Goal: Entertainment & Leisure: Browse casually

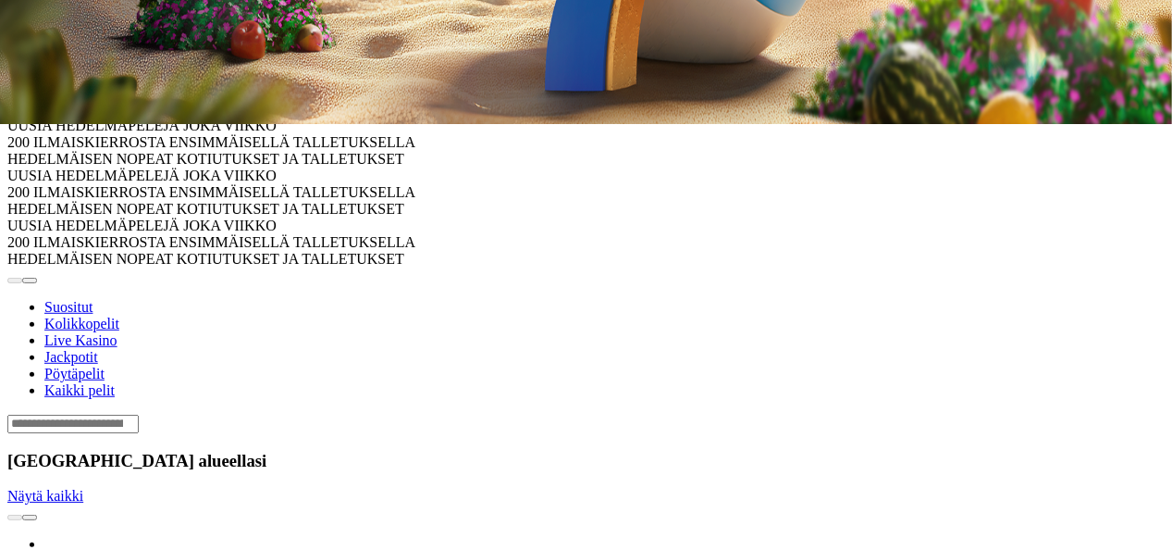
scroll to position [427, 0]
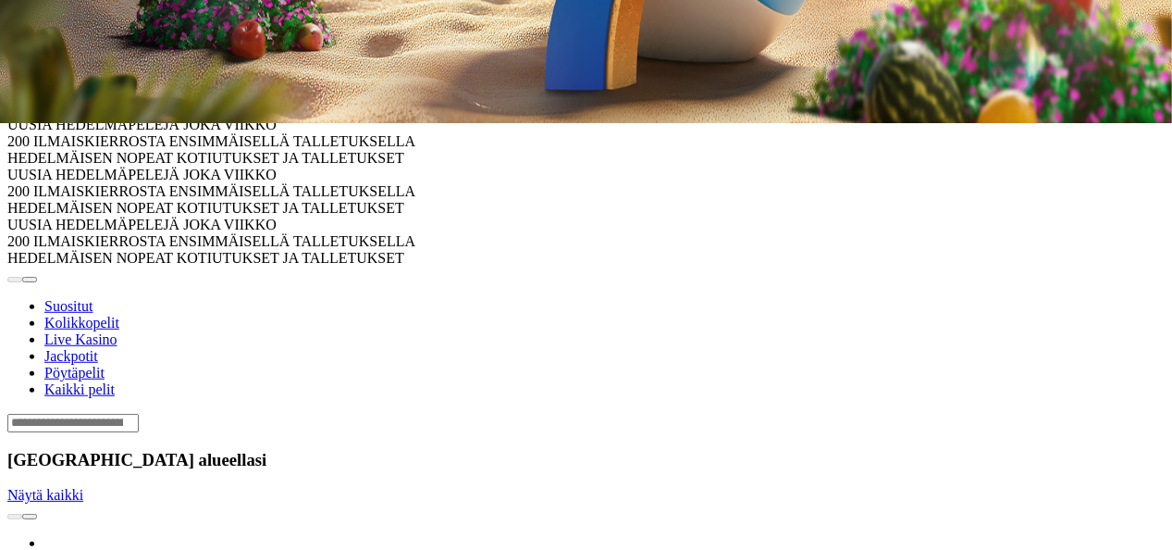
click at [30, 516] on span "chevron-right icon" at bounding box center [30, 516] width 0 height 0
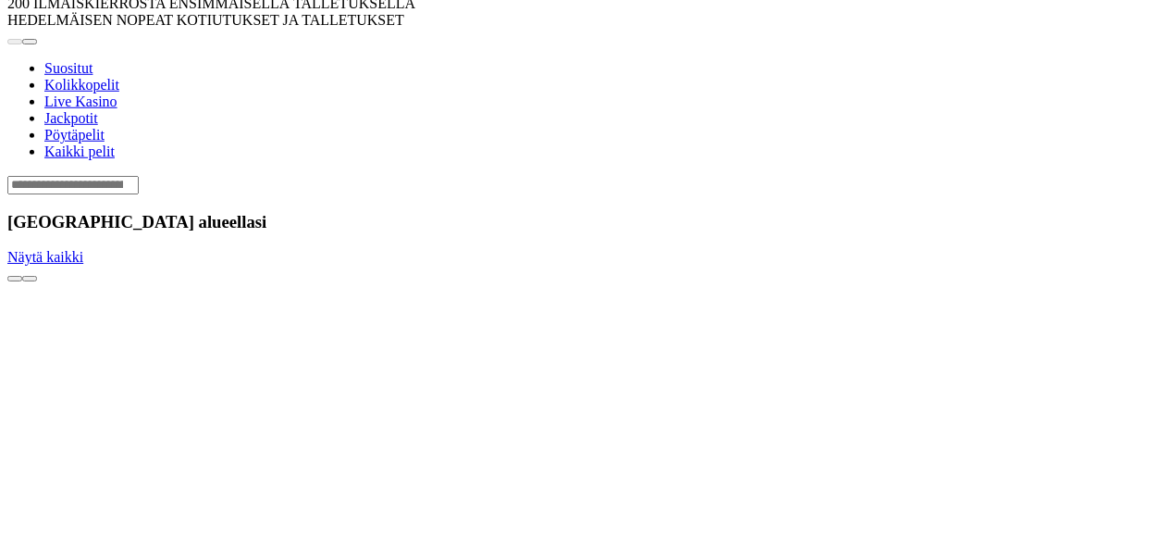
scroll to position [718, 0]
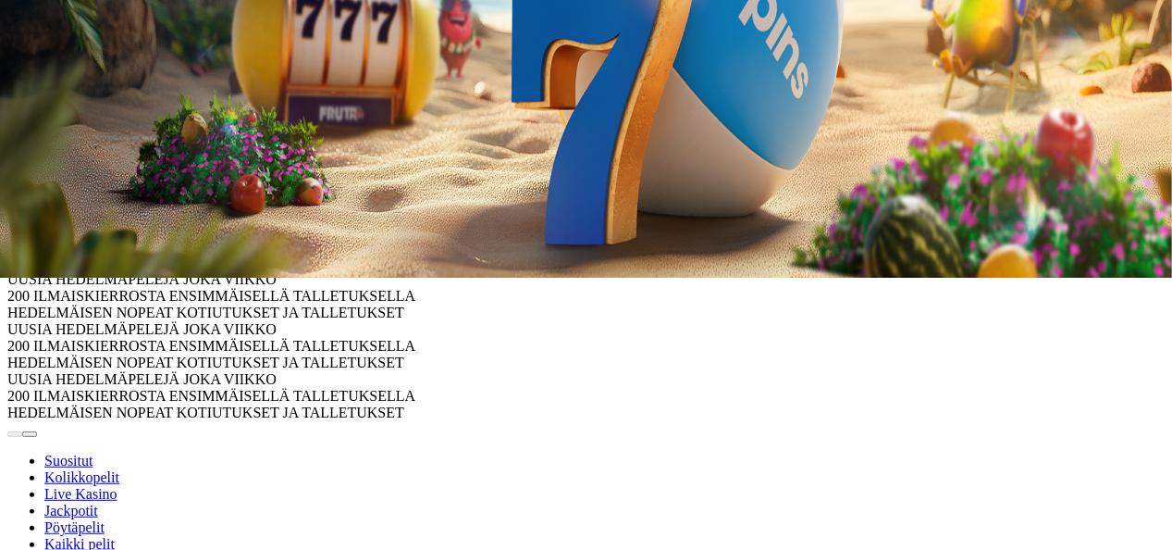
scroll to position [261, 0]
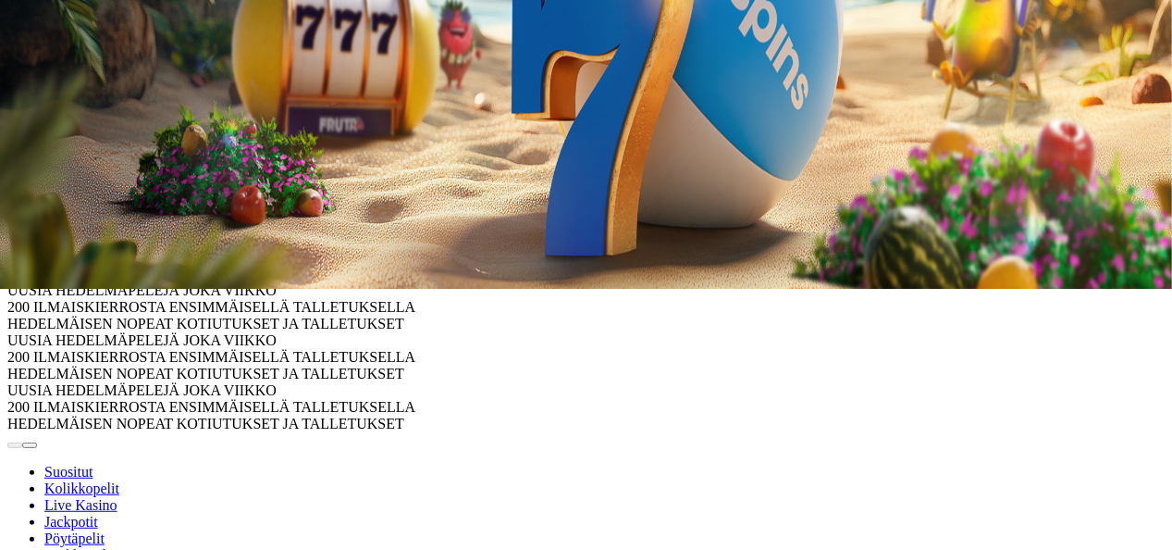
type input "****"
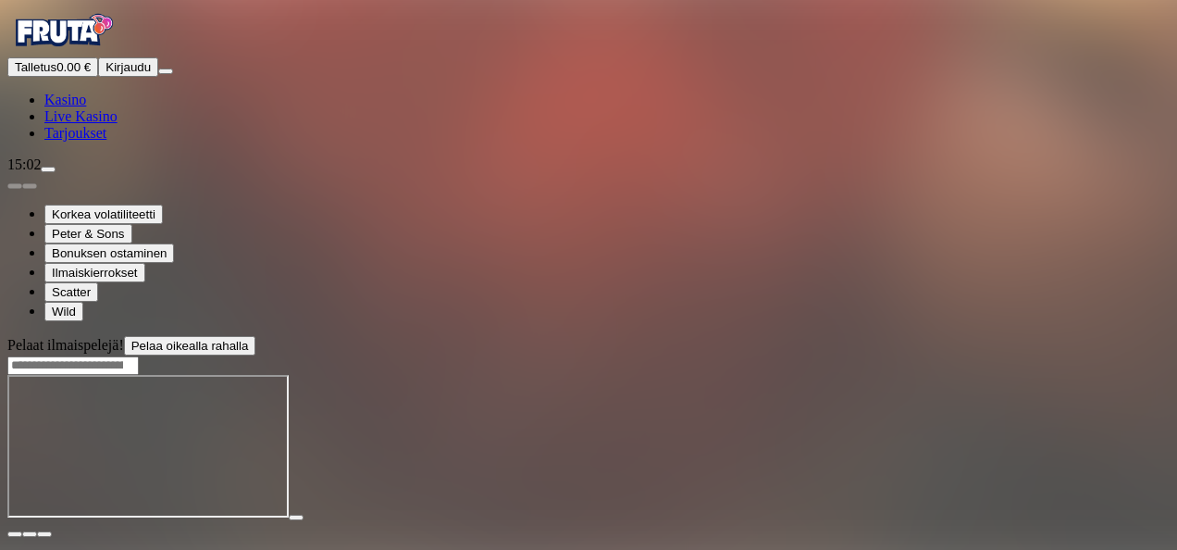
click at [15, 534] on span "close icon" at bounding box center [15, 534] width 0 height 0
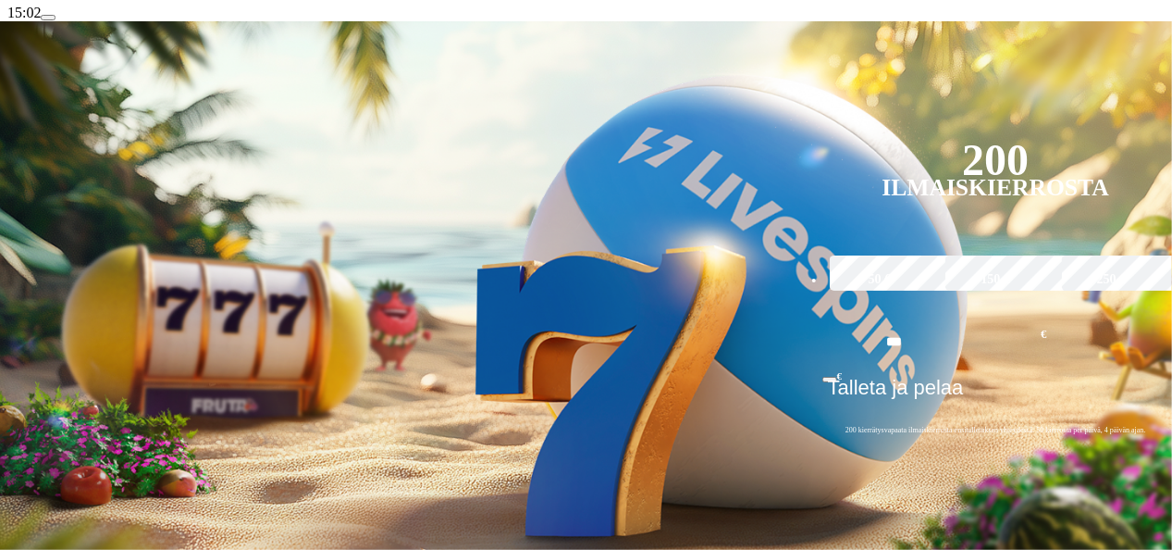
scroll to position [154, 0]
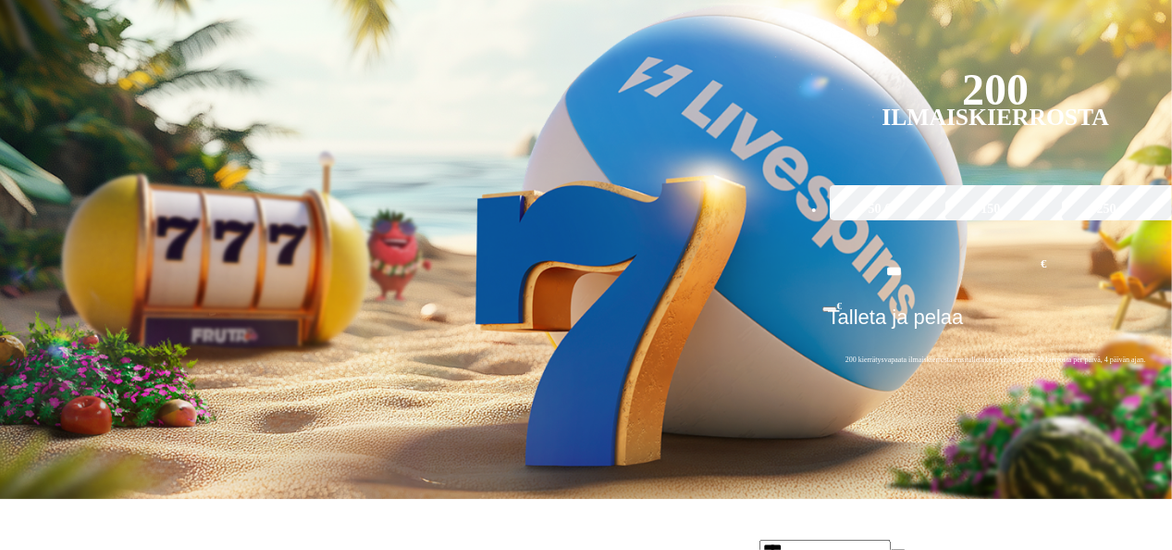
type input "****"
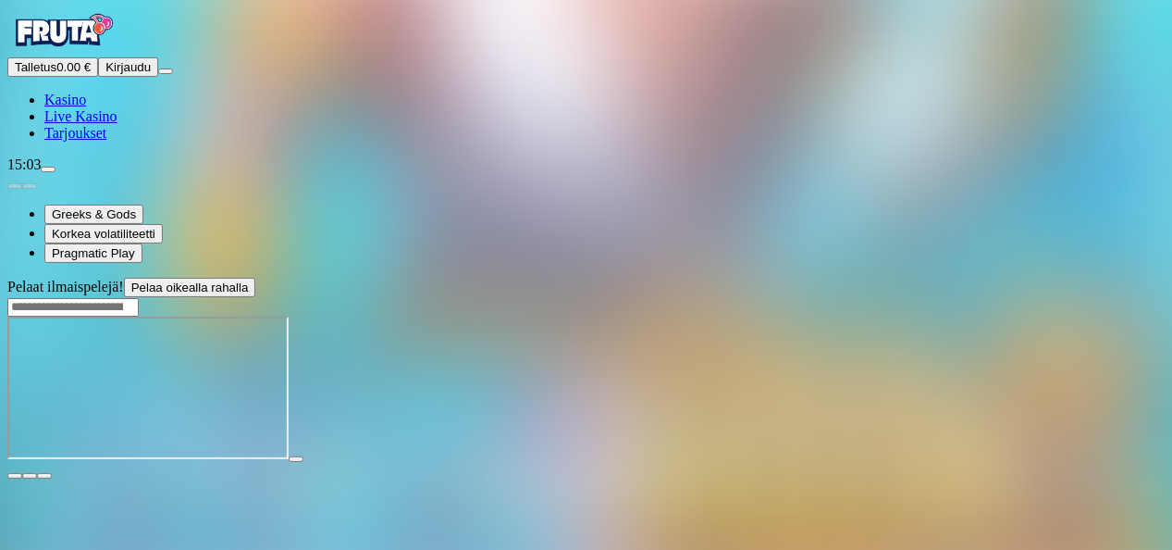
click at [15, 476] on span "close icon" at bounding box center [15, 476] width 0 height 0
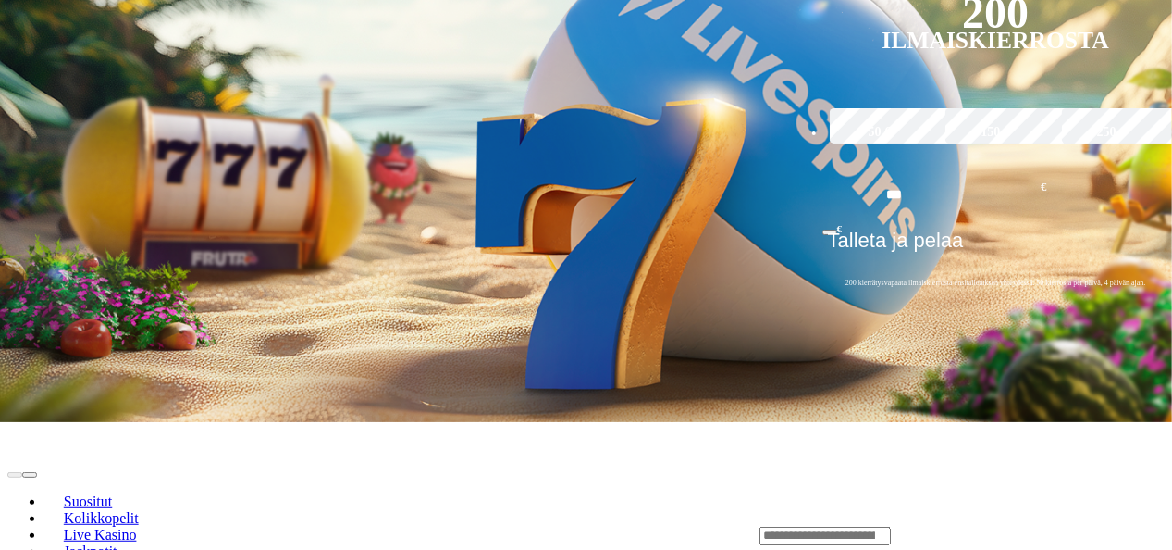
scroll to position [306, 0]
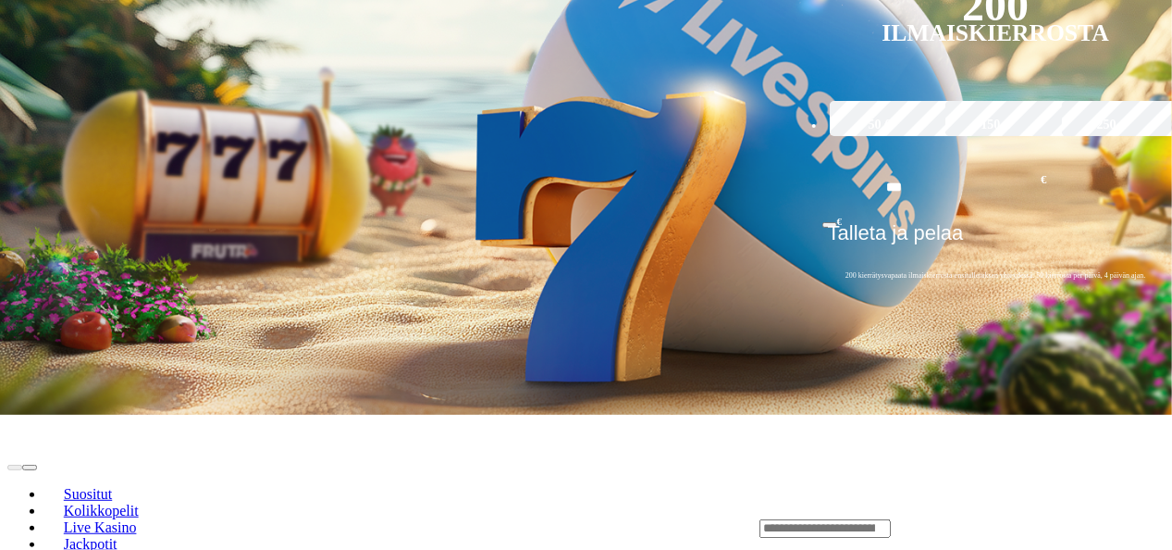
click at [891, 519] on input "Search" at bounding box center [825, 528] width 131 height 19
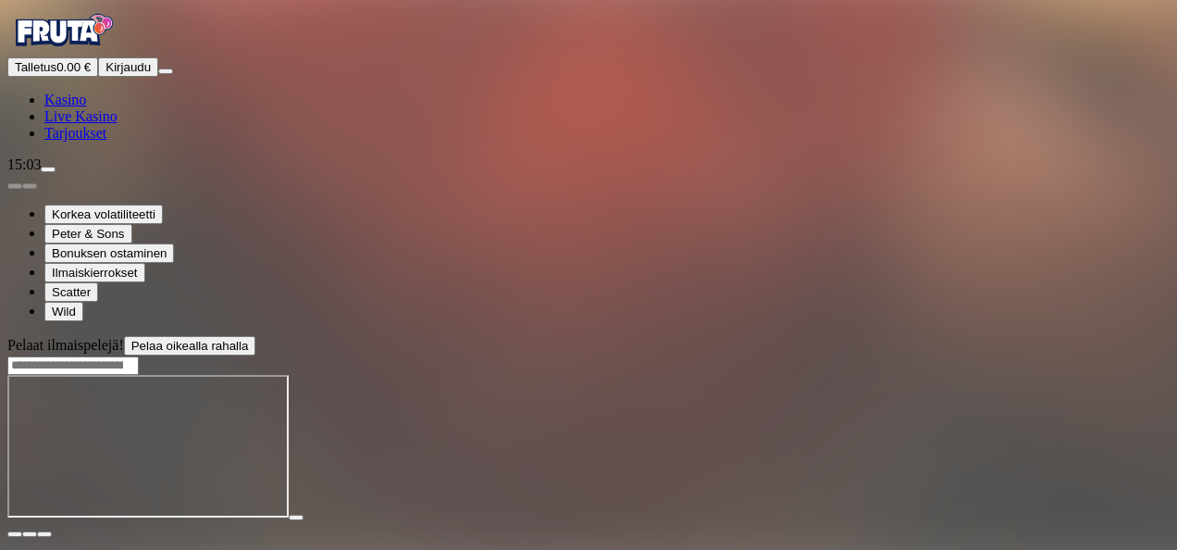
click at [15, 534] on span "close icon" at bounding box center [15, 534] width 0 height 0
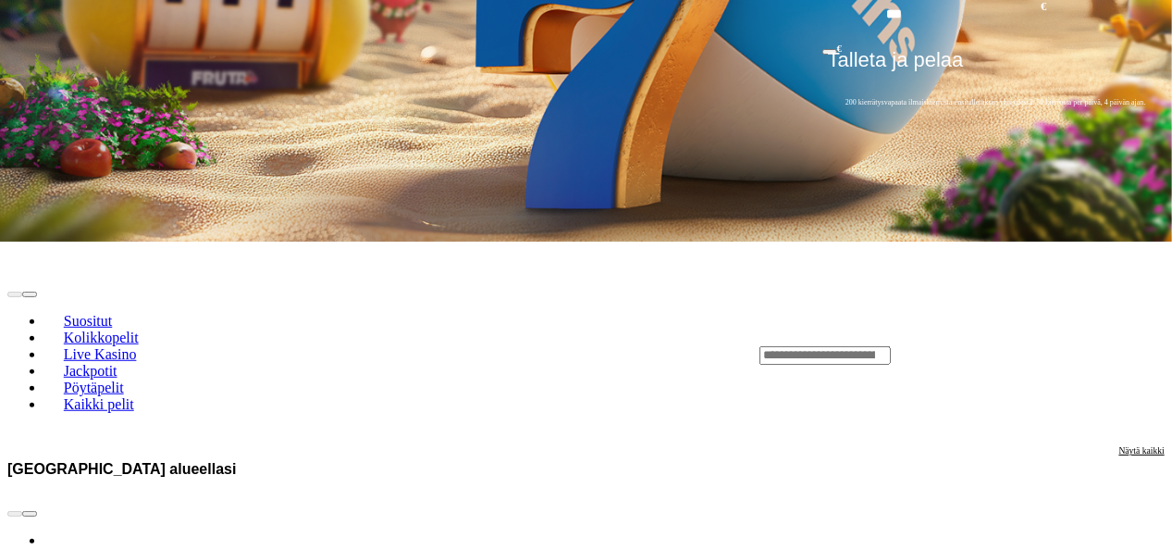
scroll to position [482, 0]
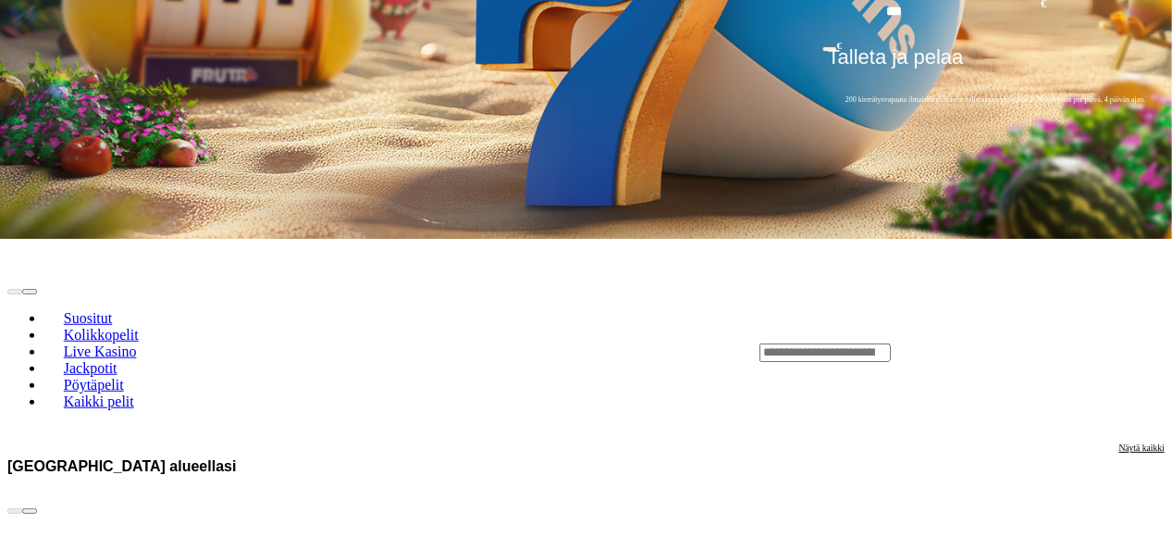
drag, startPoint x: 896, startPoint y: 190, endPoint x: 527, endPoint y: 233, distance: 371.8
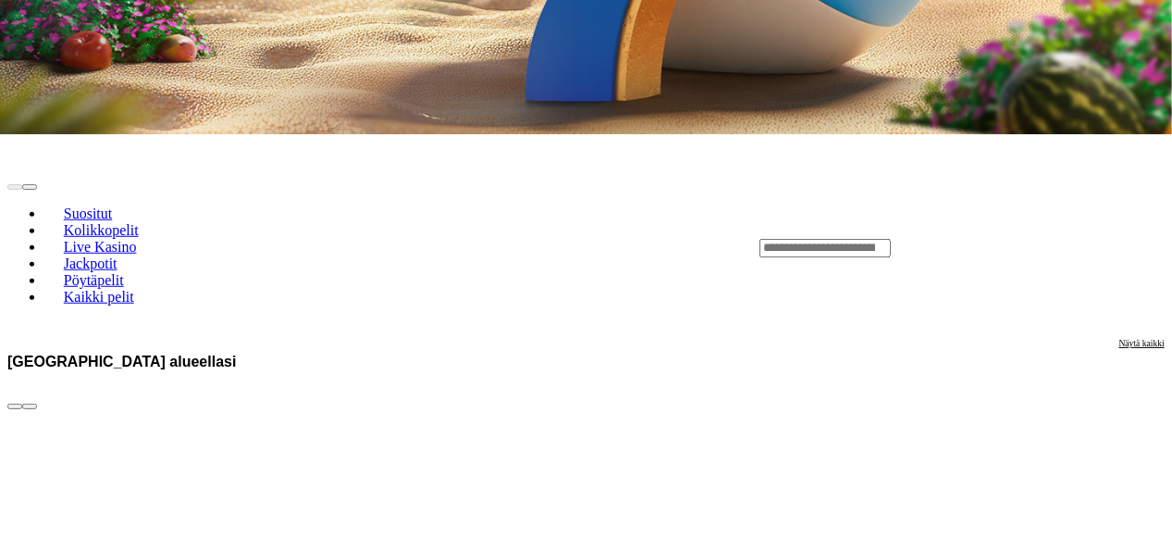
scroll to position [630, 0]
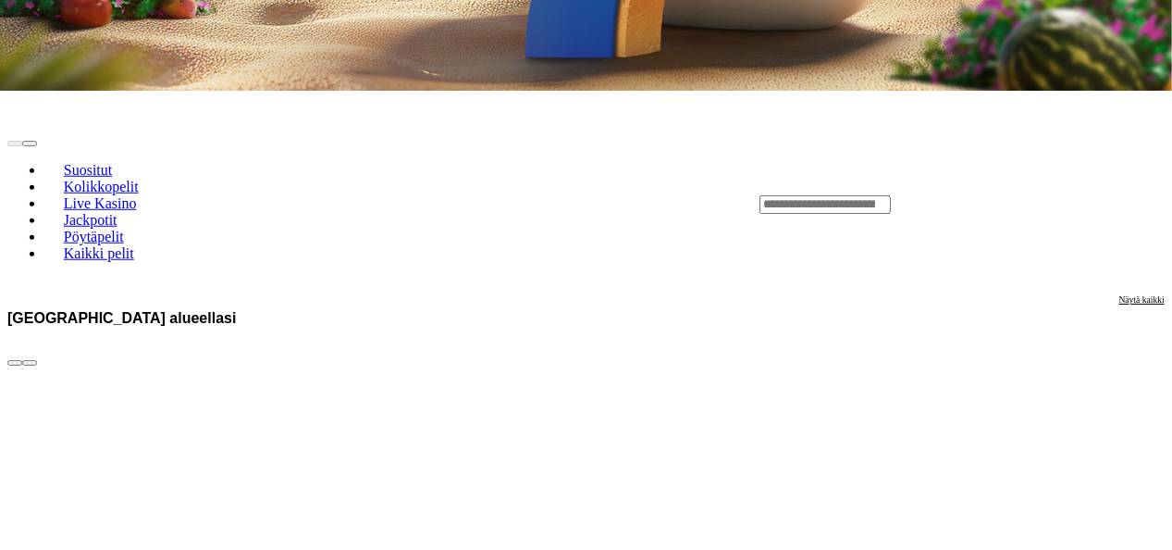
drag, startPoint x: 487, startPoint y: 322, endPoint x: 434, endPoint y: 328, distance: 53.0
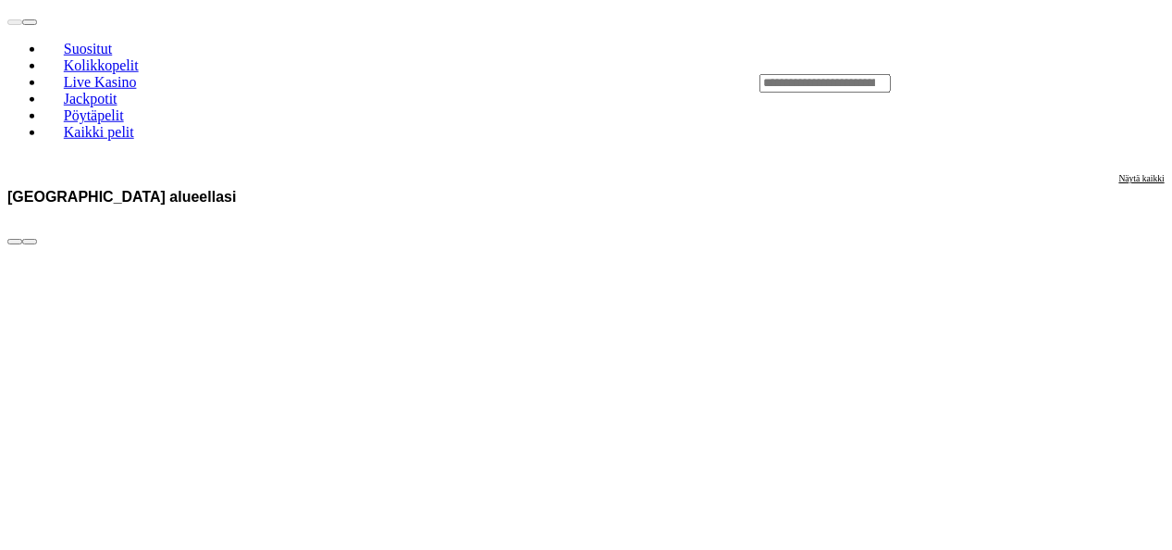
scroll to position [940, 0]
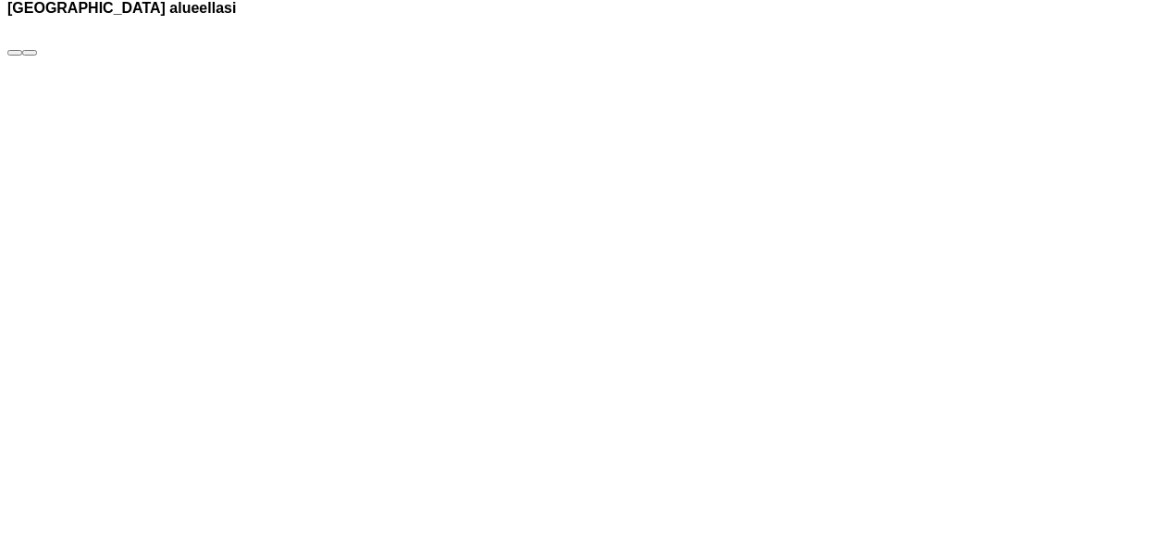
drag, startPoint x: 619, startPoint y: 316, endPoint x: 410, endPoint y: 361, distance: 214.0
drag, startPoint x: 909, startPoint y: 345, endPoint x: 888, endPoint y: 320, distance: 32.2
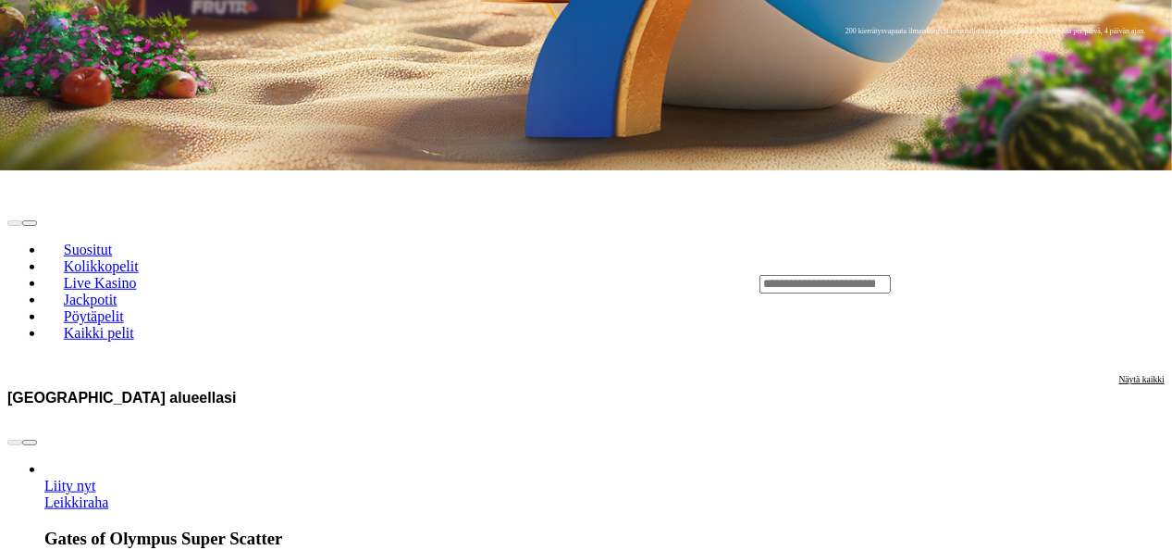
scroll to position [551, 0]
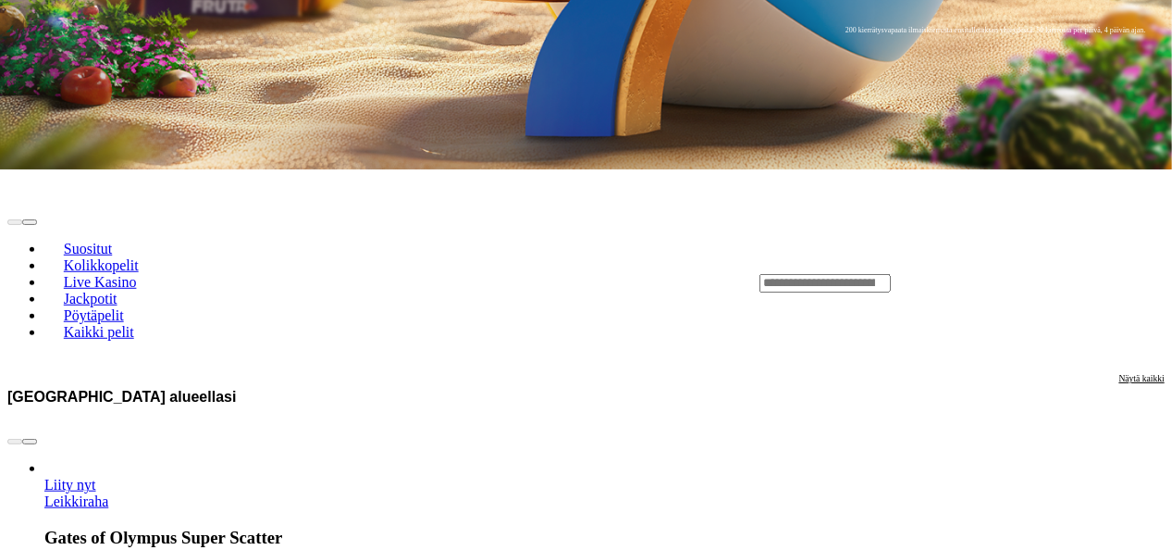
click at [108, 493] on link "Leikkiraha" at bounding box center [76, 501] width 64 height 16
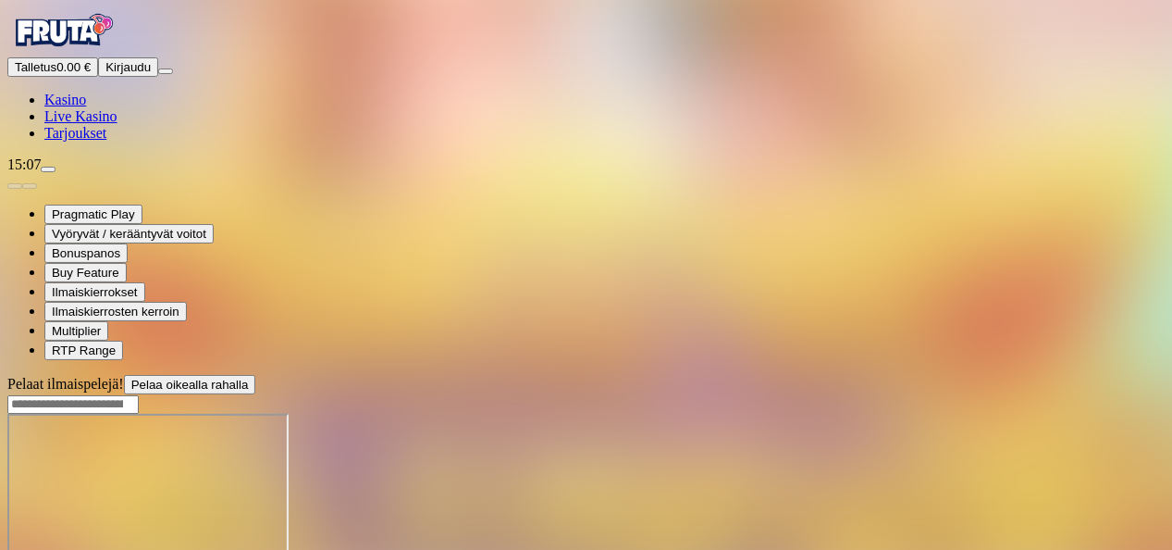
click at [693, 418] on div at bounding box center [586, 487] width 1158 height 146
